Goal: Task Accomplishment & Management: Complete application form

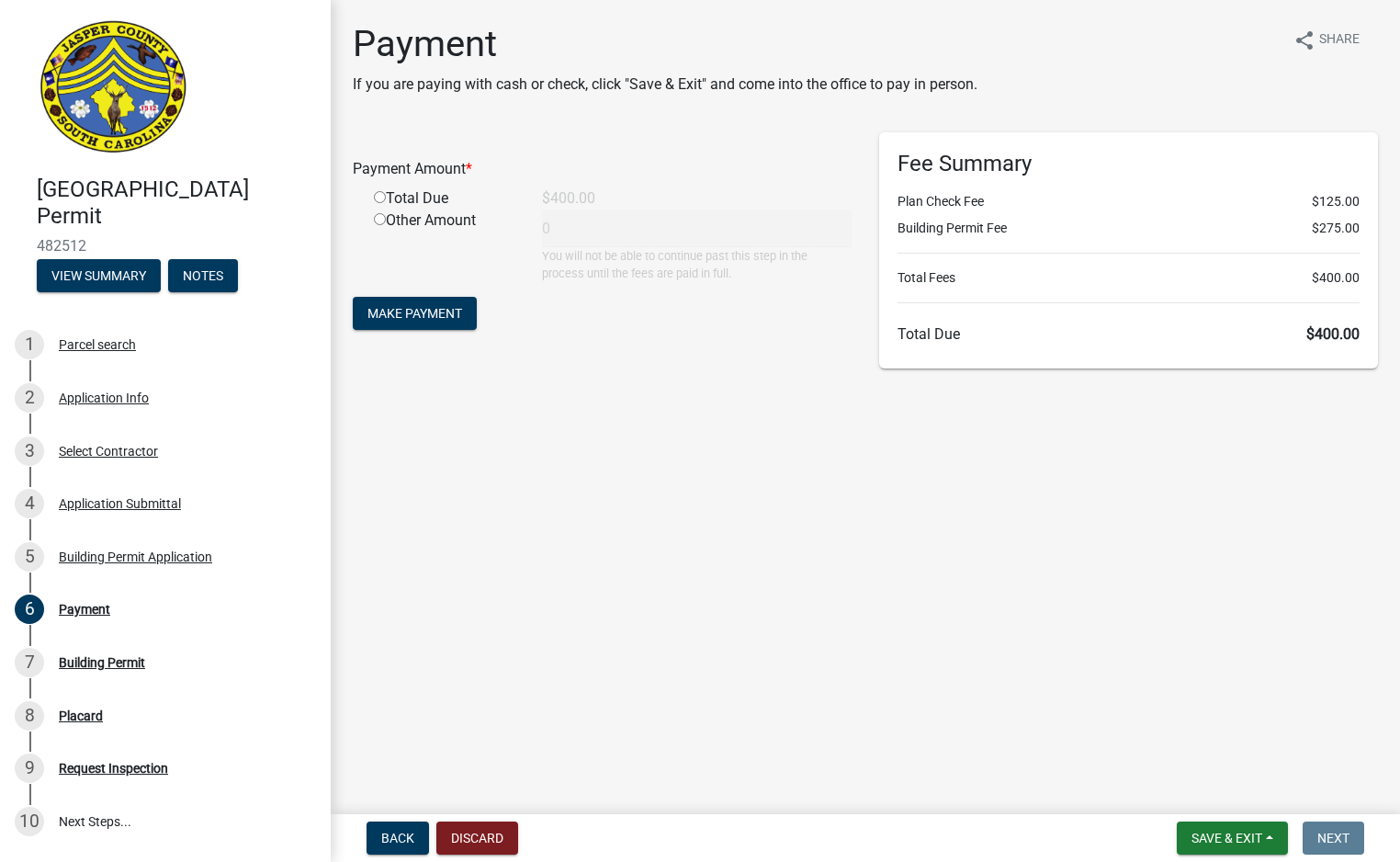
click at [377, 193] on input "radio" at bounding box center [379, 197] width 12 height 12
radio input "true"
type input "400"
click at [427, 307] on span "Make Payment" at bounding box center [414, 313] width 95 height 15
